Goal: Find specific page/section

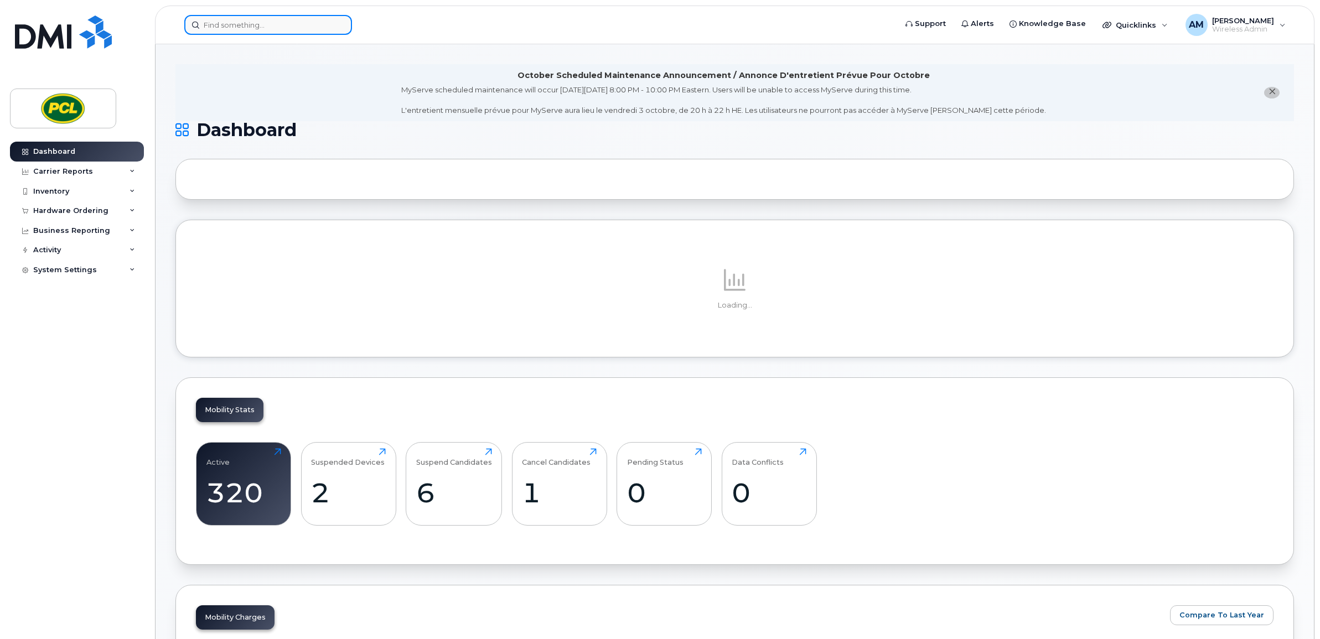
click at [322, 18] on input at bounding box center [268, 25] width 168 height 20
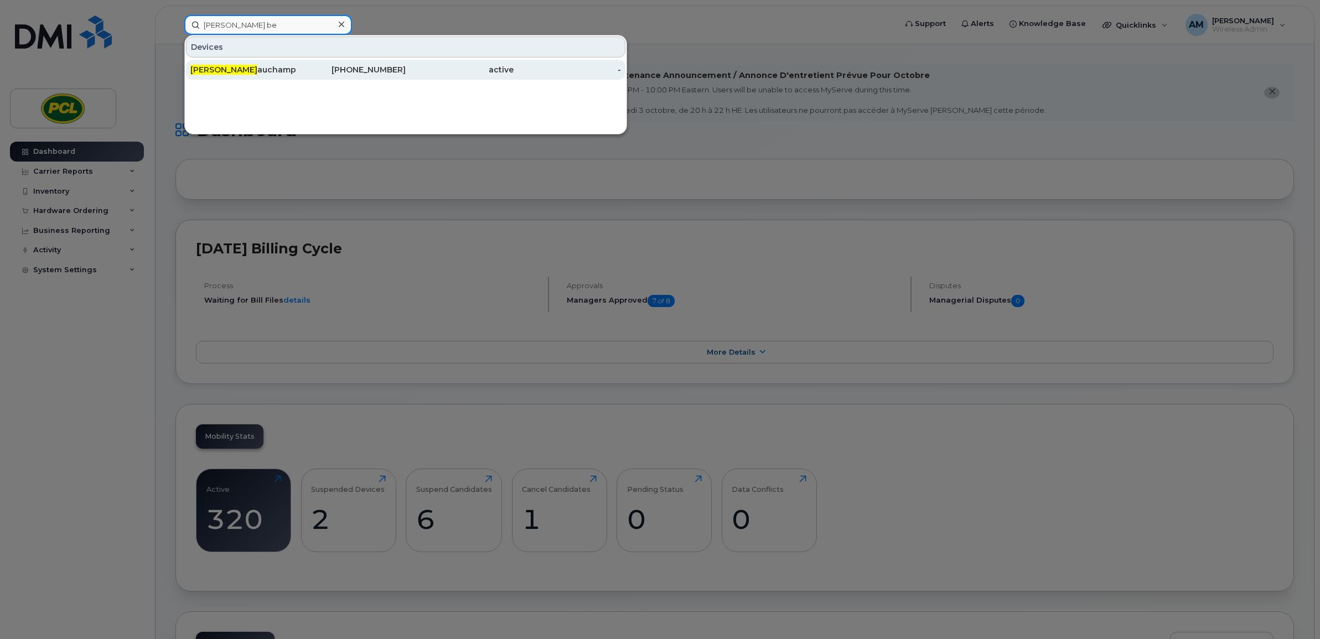
type input "[PERSON_NAME] be"
click at [320, 70] on div "[PHONE_NUMBER]" at bounding box center [352, 69] width 108 height 11
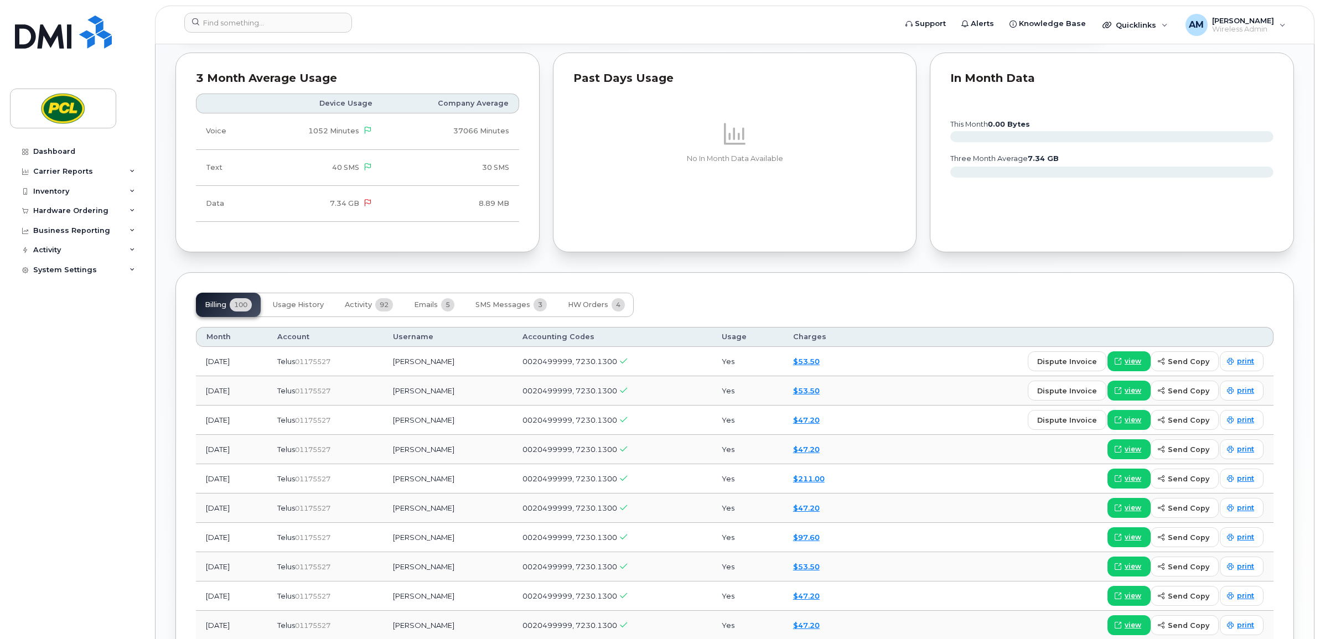
scroll to position [323, 0]
